Goal: Task Accomplishment & Management: Manage account settings

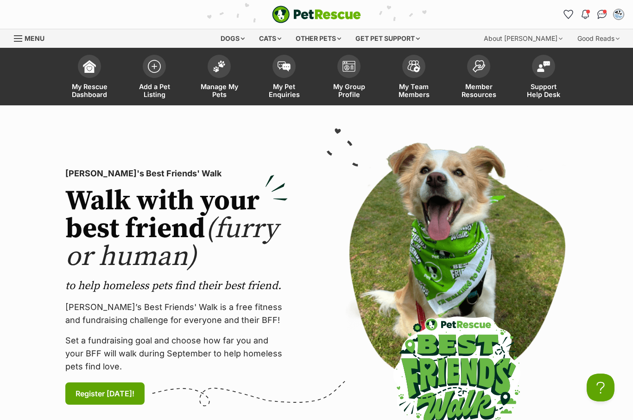
click at [223, 67] on img at bounding box center [219, 66] width 13 height 12
click at [19, 39] on div "Menu" at bounding box center [18, 38] width 9 height 7
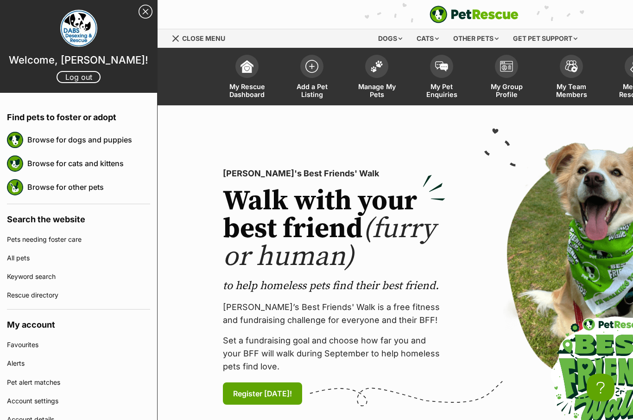
click at [80, 76] on link "Log out" at bounding box center [79, 77] width 44 height 12
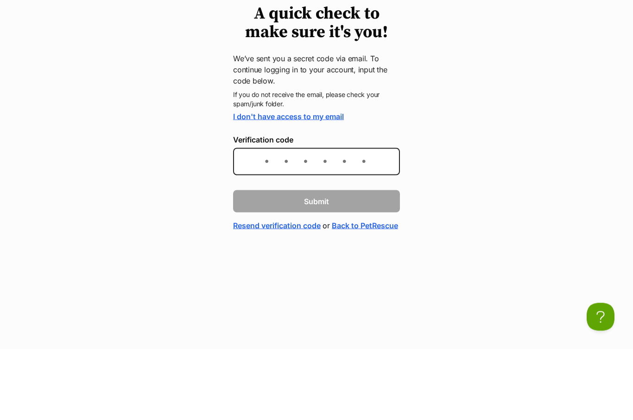
click at [270, 218] on input "Verification code" at bounding box center [316, 231] width 167 height 27
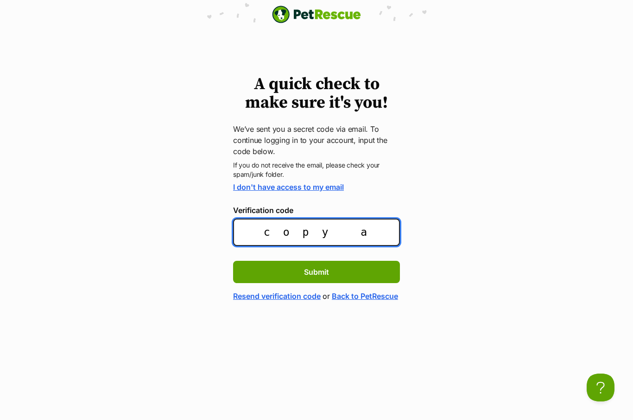
click at [378, 230] on input "copy a" at bounding box center [316, 231] width 167 height 27
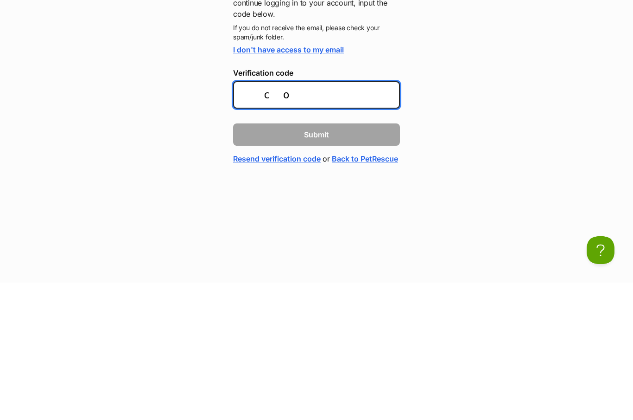
type input "c"
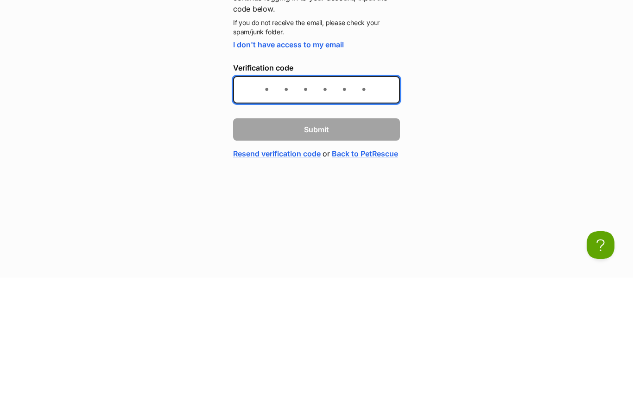
click at [297, 218] on input "Verification code" at bounding box center [316, 231] width 167 height 27
click at [280, 218] on input "Verification code" at bounding box center [316, 231] width 167 height 27
click at [282, 218] on input "Verification code" at bounding box center [316, 231] width 167 height 27
paste input "08d8b6"
type input "08d8b6"
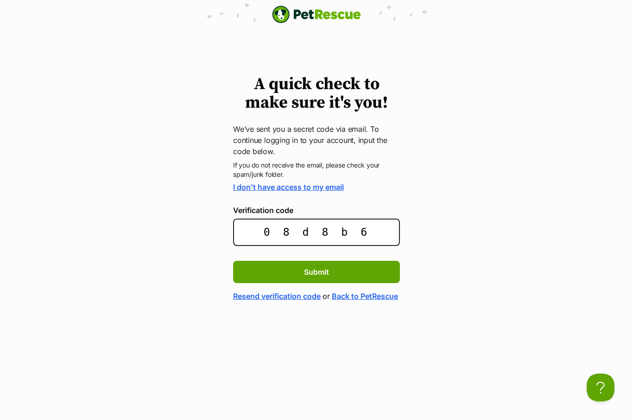
click at [346, 264] on button "Submit" at bounding box center [316, 272] width 167 height 22
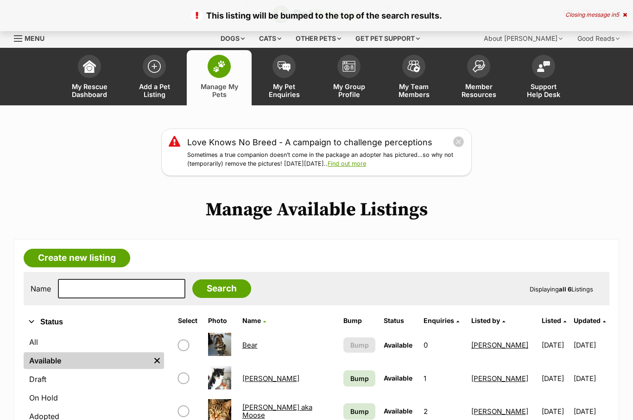
click at [350, 374] on span "Bump" at bounding box center [359, 378] width 19 height 10
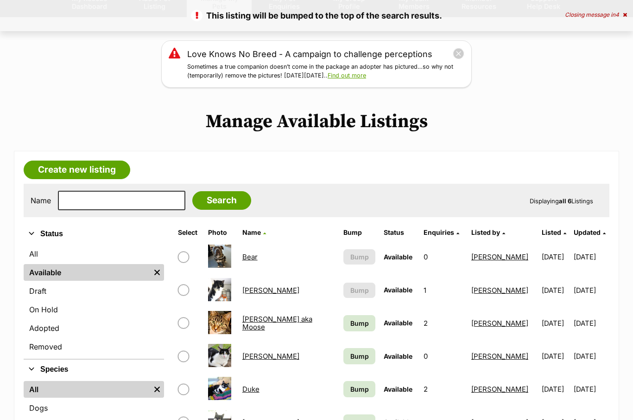
scroll to position [103, 0]
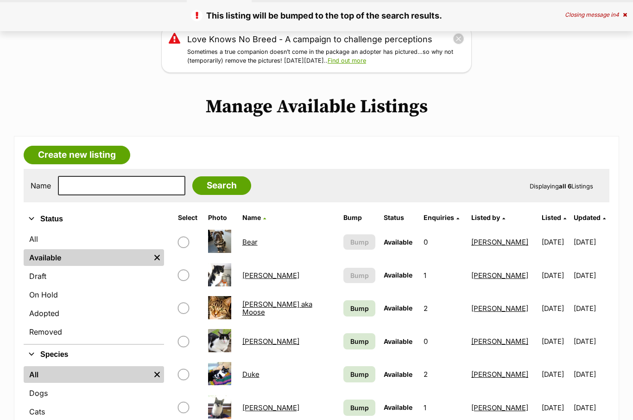
click at [350, 311] on span "Bump" at bounding box center [359, 308] width 19 height 10
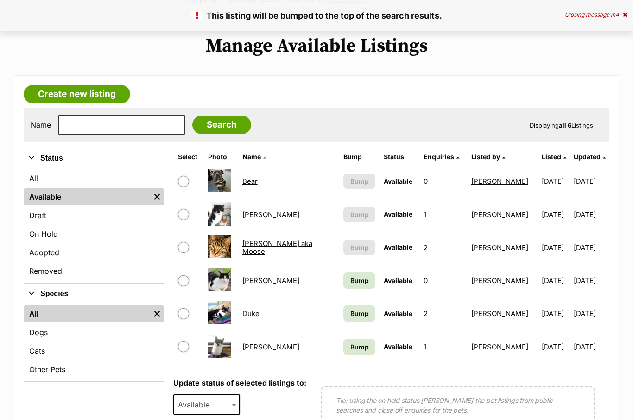
scroll to position [171, 0]
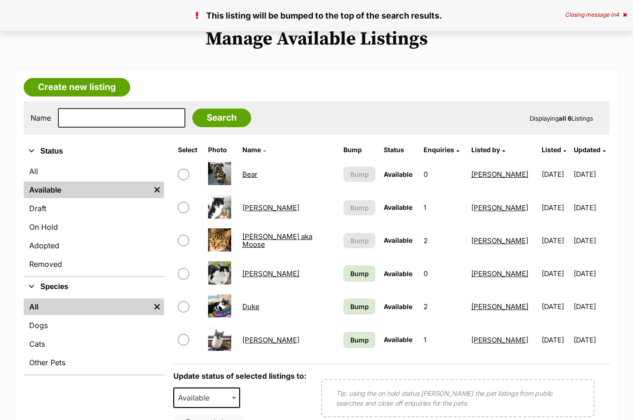
click at [344, 279] on link "Bump" at bounding box center [360, 273] width 32 height 16
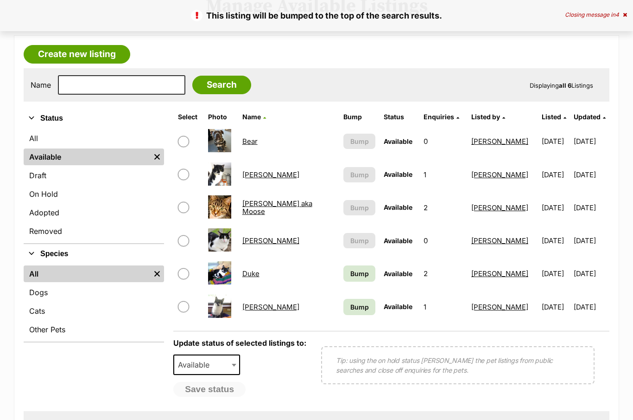
scroll to position [211, 0]
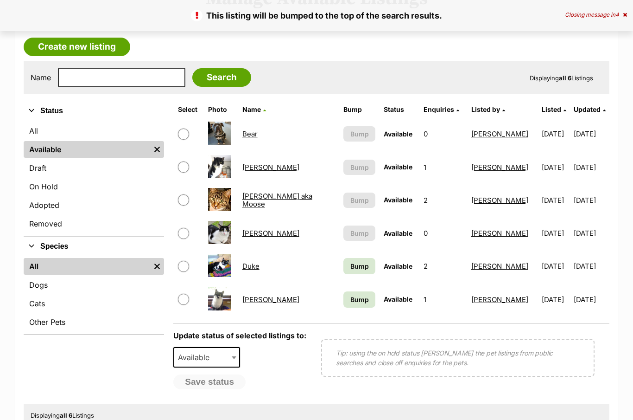
click at [350, 269] on span "Bump" at bounding box center [359, 266] width 19 height 10
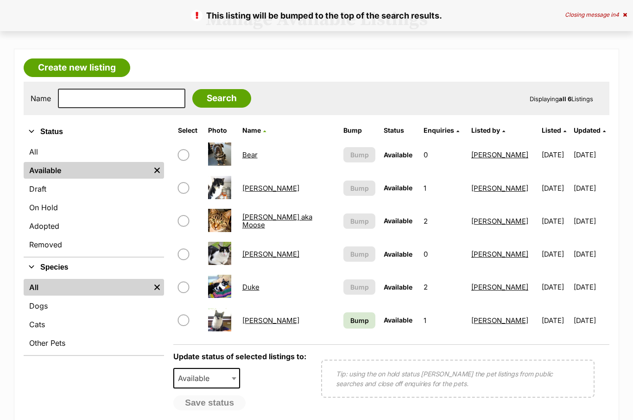
scroll to position [271, 0]
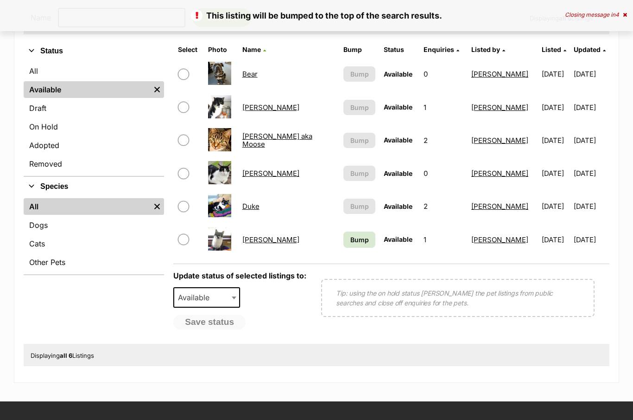
click at [350, 240] on span "Bump" at bounding box center [359, 240] width 19 height 10
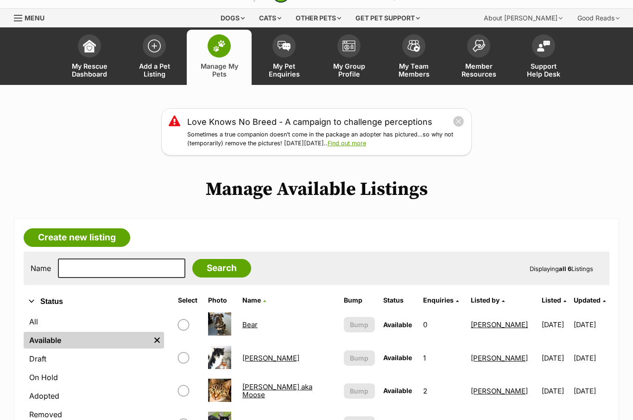
scroll to position [20, 0]
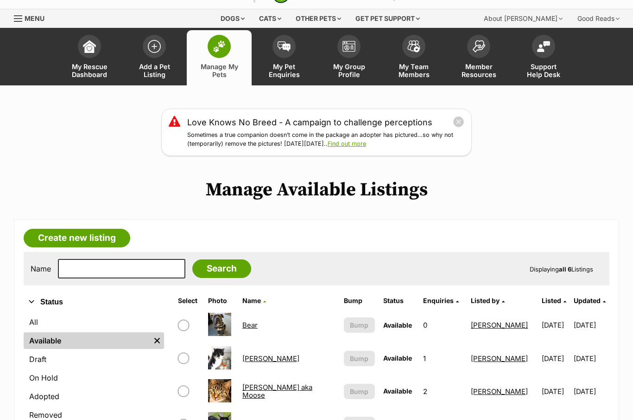
click at [19, 20] on div "Menu" at bounding box center [18, 18] width 9 height 7
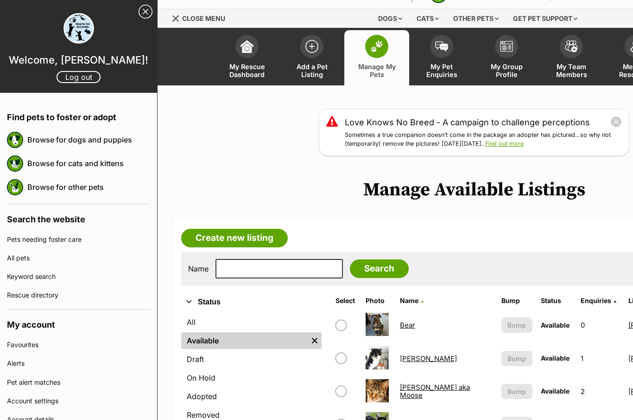
click at [92, 76] on link "Log out" at bounding box center [79, 77] width 44 height 12
